Goal: Task Accomplishment & Management: Complete application form

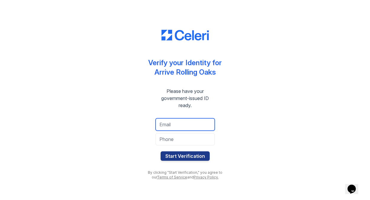
click at [194, 126] on input "email" at bounding box center [184, 124] width 59 height 12
type input "[EMAIL_ADDRESS][DOMAIN_NAME]"
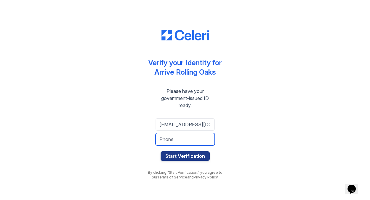
click at [185, 139] on input "tel" at bounding box center [184, 139] width 59 height 12
type input "2164067680"
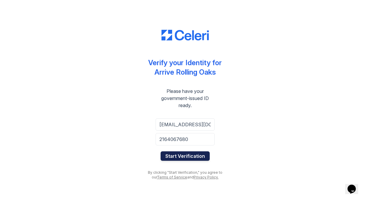
click at [179, 154] on button "Start Verification" at bounding box center [184, 156] width 49 height 9
